Goal: Navigation & Orientation: Find specific page/section

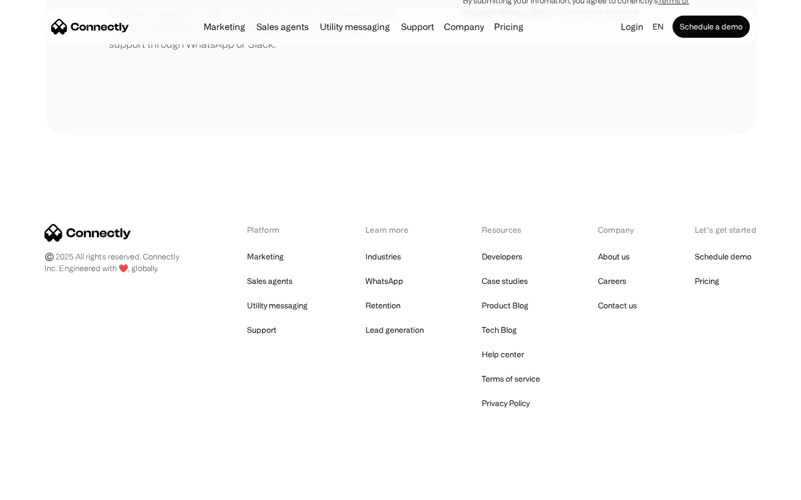
scroll to position [516, 0]
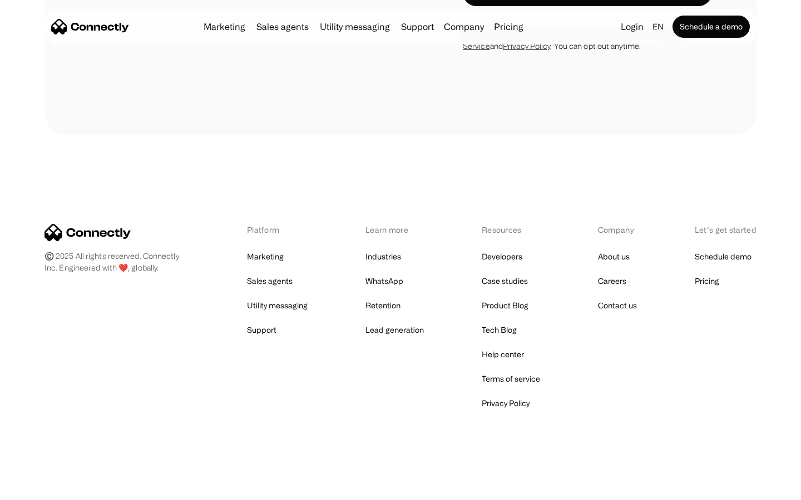
scroll to position [938, 0]
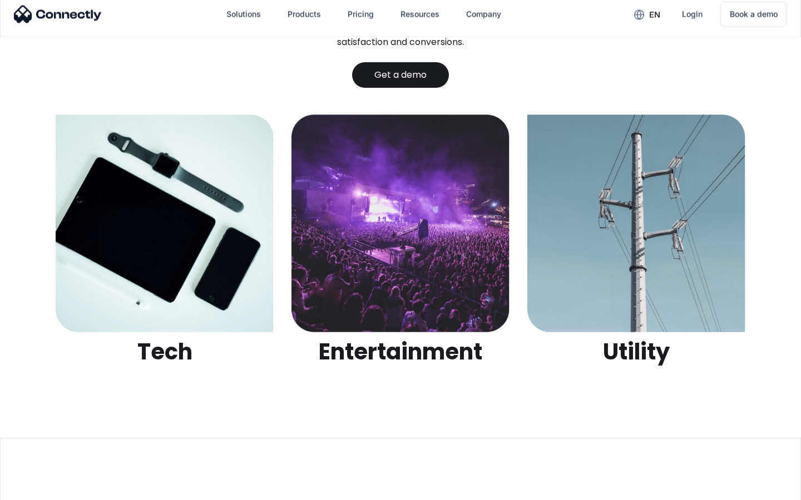
scroll to position [3507, 0]
